Goal: Transaction & Acquisition: Obtain resource

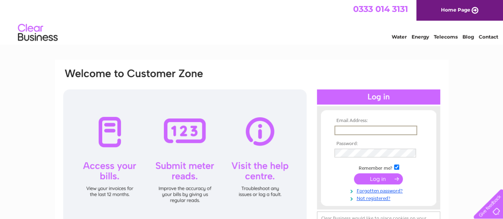
click at [347, 130] on input "text" at bounding box center [375, 131] width 83 height 10
type input "[EMAIL_ADDRESS][DOMAIN_NAME]"
click at [387, 178] on input "submit" at bounding box center [378, 178] width 49 height 11
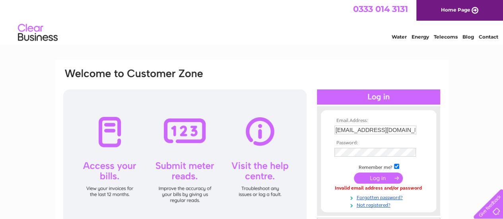
click at [347, 157] on td at bounding box center [378, 152] width 92 height 13
click at [374, 175] on input "submit" at bounding box center [378, 178] width 49 height 11
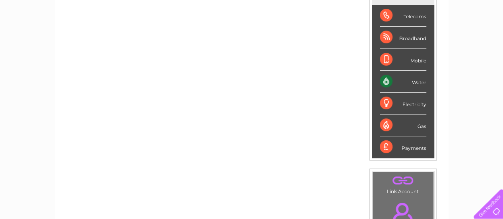
scroll to position [115, 0]
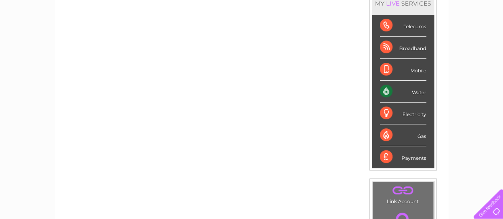
click at [422, 92] on div "Water" at bounding box center [403, 92] width 47 height 22
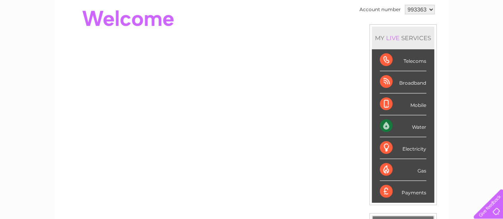
scroll to position [0, 0]
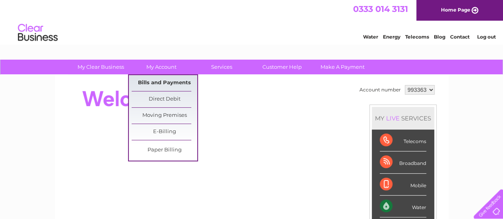
click at [158, 81] on link "Bills and Payments" at bounding box center [165, 83] width 66 height 16
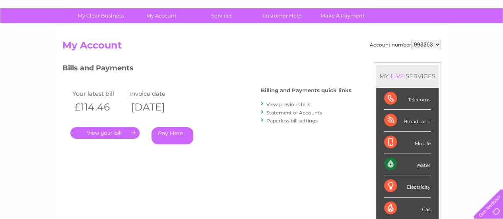
scroll to position [36, 0]
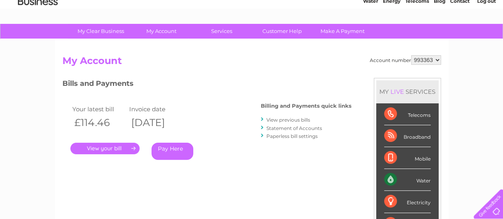
click at [97, 148] on link "." at bounding box center [104, 149] width 69 height 12
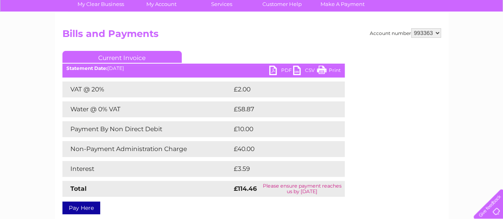
scroll to position [63, 0]
click at [277, 69] on link "PDF" at bounding box center [281, 72] width 24 height 12
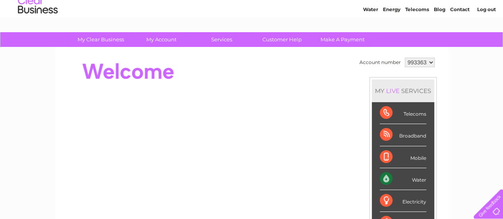
scroll to position [27, 0]
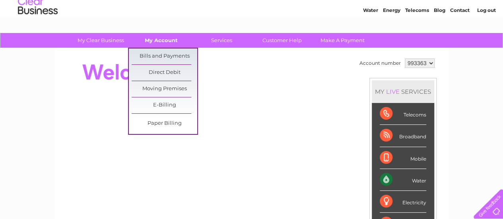
click at [164, 39] on link "My Account" at bounding box center [161, 40] width 66 height 15
click at [165, 55] on link "Bills and Payments" at bounding box center [165, 56] width 66 height 16
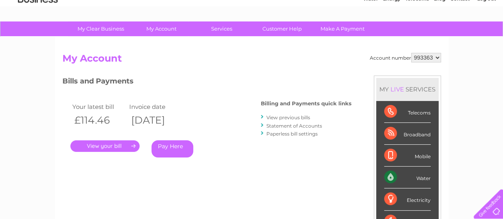
scroll to position [38, 0]
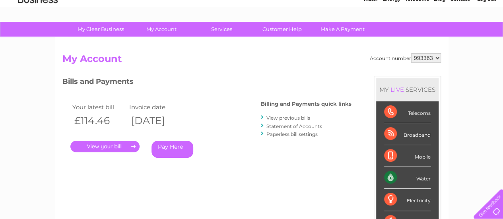
click at [299, 117] on link "View previous bills" at bounding box center [288, 118] width 44 height 6
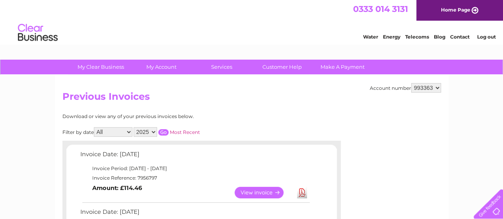
scroll to position [112, 0]
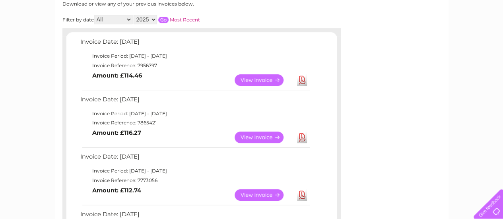
click at [301, 134] on link "Download" at bounding box center [302, 138] width 10 height 12
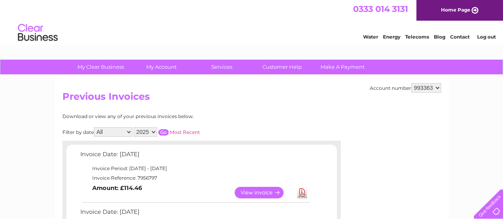
click at [483, 38] on link "Log out" at bounding box center [486, 37] width 19 height 6
